Goal: Communication & Community: Connect with others

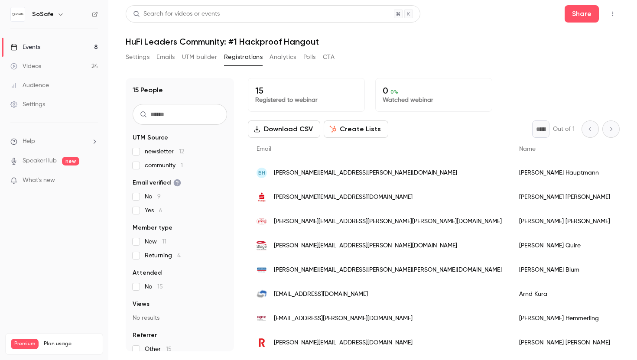
click at [612, 18] on button "button" at bounding box center [613, 14] width 14 height 14
click at [578, 56] on div "Enter Studio" at bounding box center [580, 58] width 66 height 9
click at [611, 20] on button "button" at bounding box center [613, 14] width 14 height 14
click at [568, 80] on div "Invite to Studio" at bounding box center [580, 81] width 66 height 9
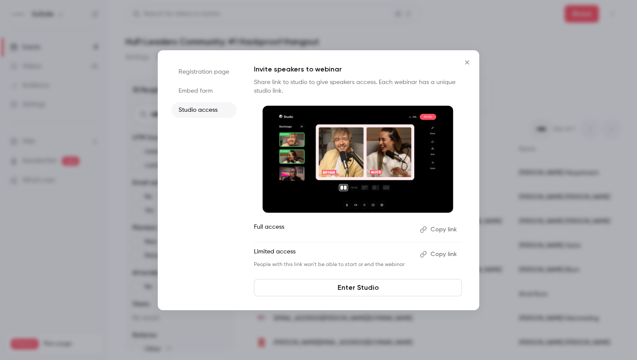
click at [440, 254] on button "Copy link" at bounding box center [440, 255] width 46 height 14
click at [434, 252] on button "Copy link" at bounding box center [440, 255] width 46 height 14
